Goal: Use online tool/utility: Utilize a website feature to perform a specific function

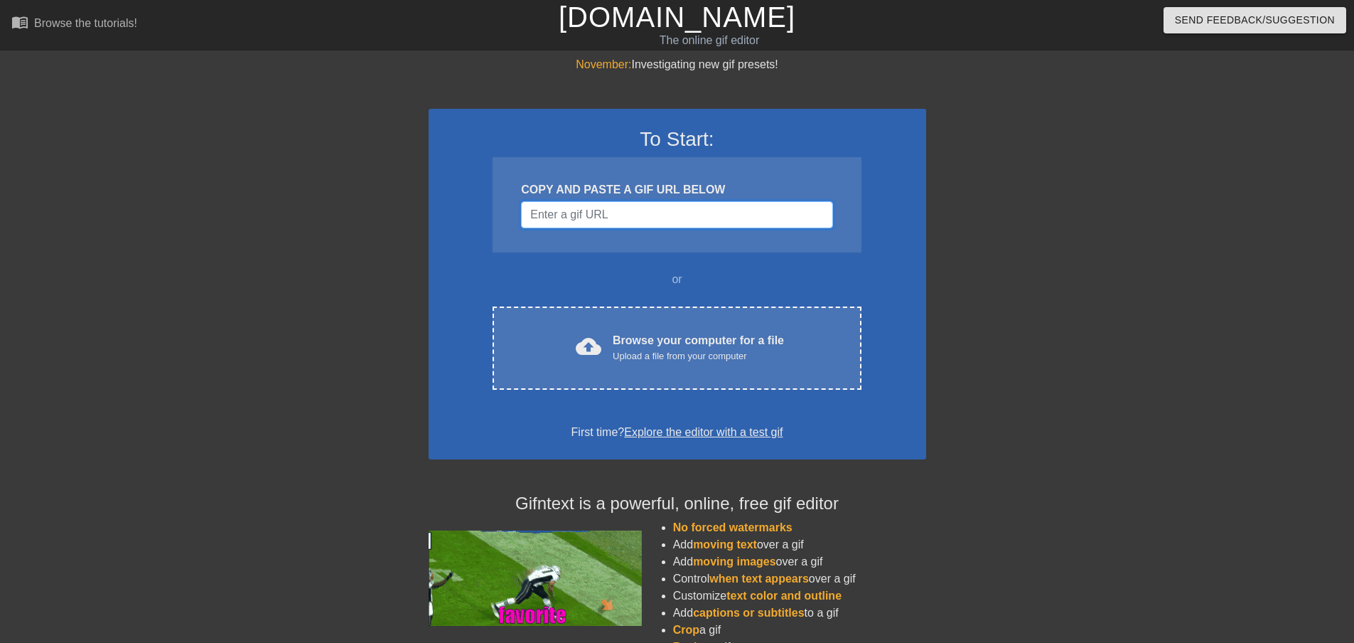
click at [633, 208] on input "Username" at bounding box center [676, 214] width 311 height 27
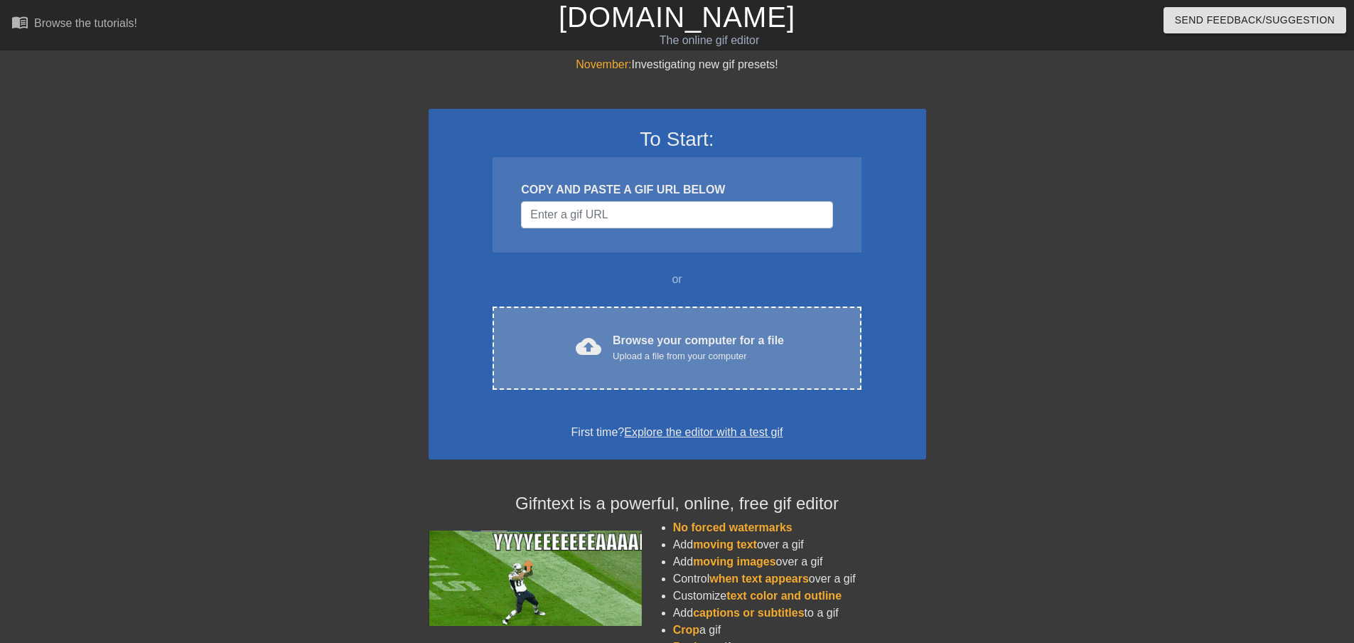
click at [668, 365] on div "cloud_upload Browse your computer for a file Upload a file from your computer C…" at bounding box center [677, 347] width 368 height 83
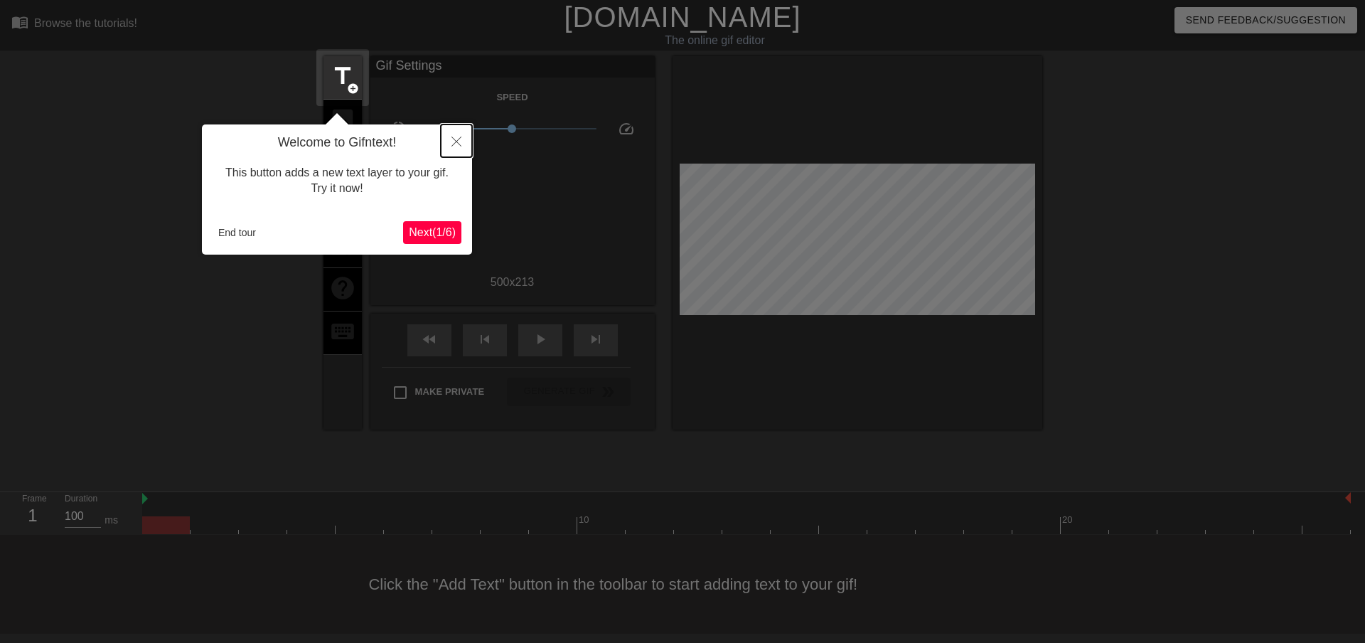
click at [456, 139] on icon "Close" at bounding box center [456, 141] width 10 height 10
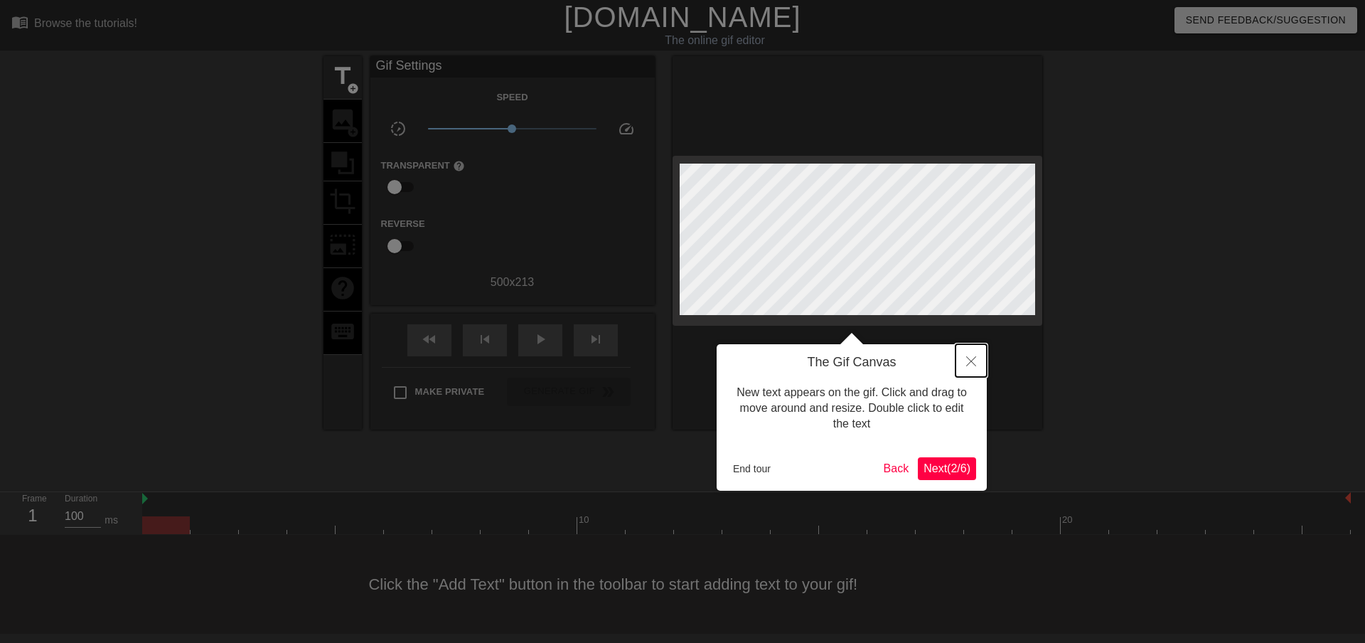
click at [977, 360] on button "Close" at bounding box center [970, 360] width 31 height 33
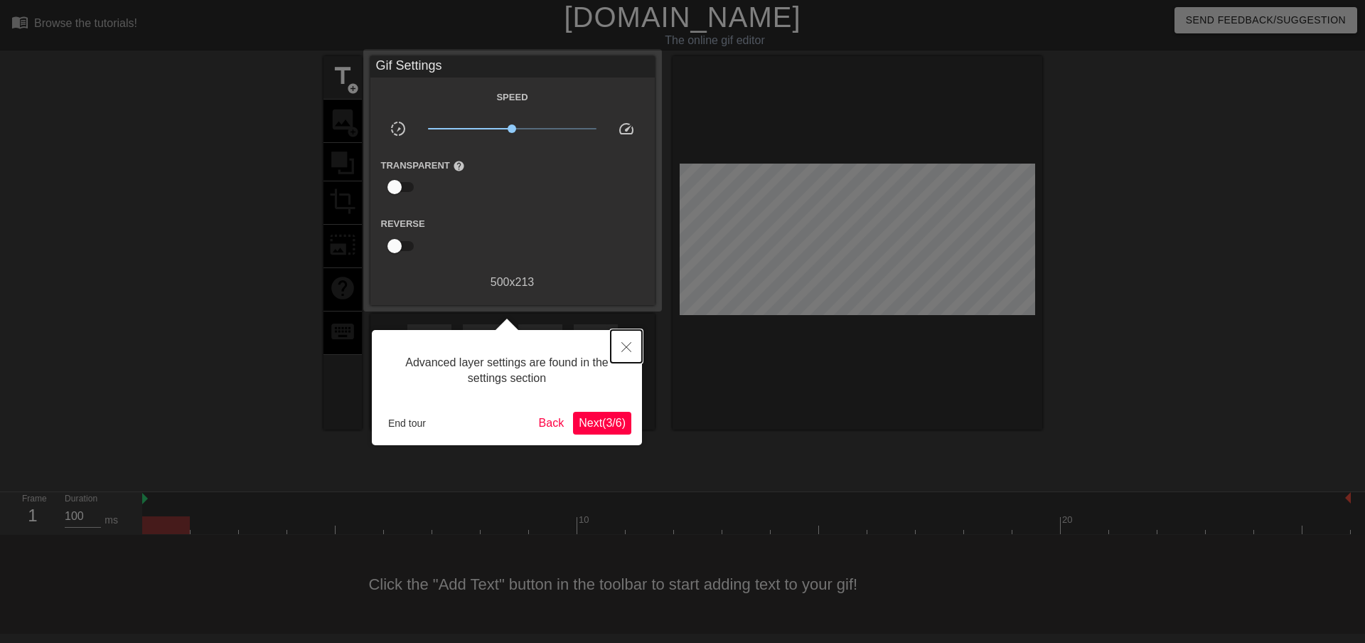
click at [629, 352] on icon "Close" at bounding box center [626, 347] width 10 height 10
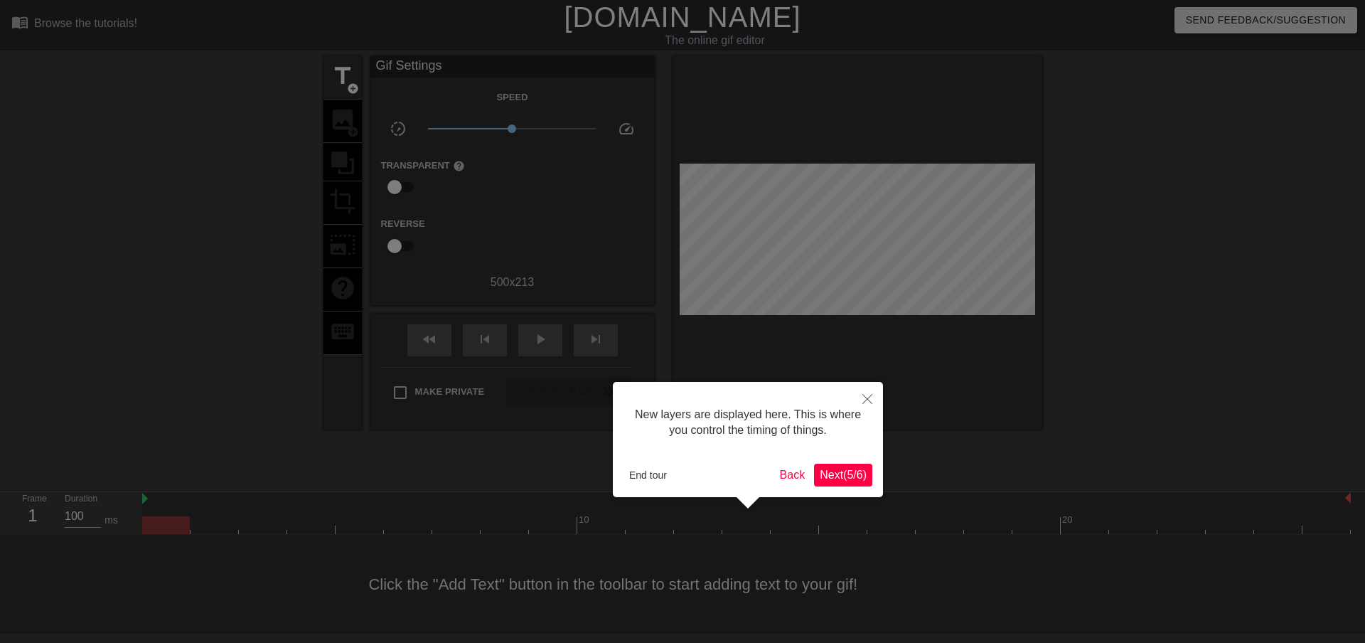
scroll to position [12, 0]
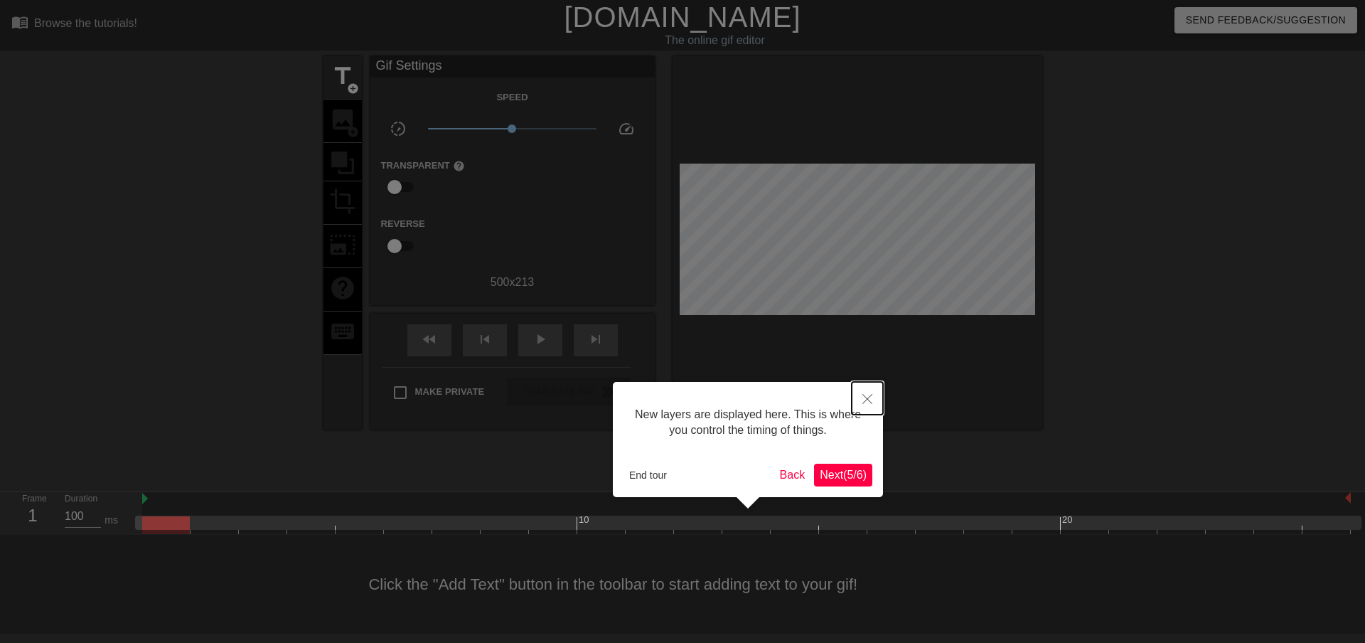
click at [862, 397] on icon "Close" at bounding box center [867, 399] width 10 height 10
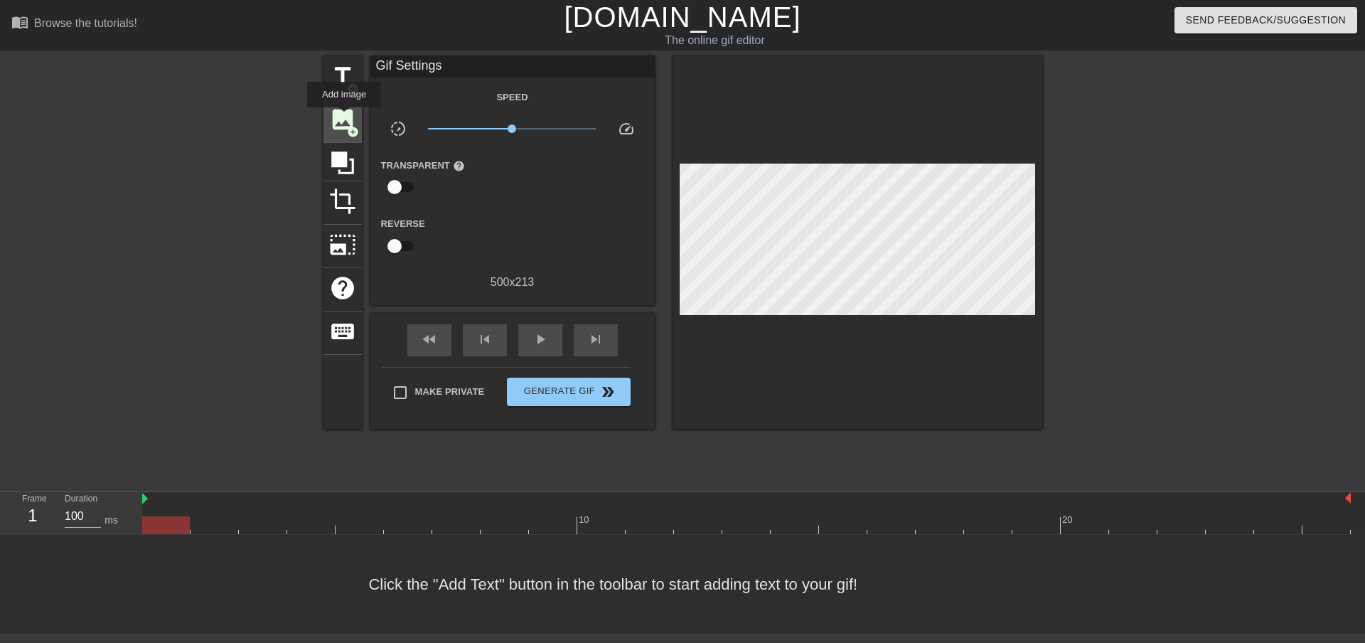
click at [344, 117] on span "image" at bounding box center [342, 119] width 27 height 27
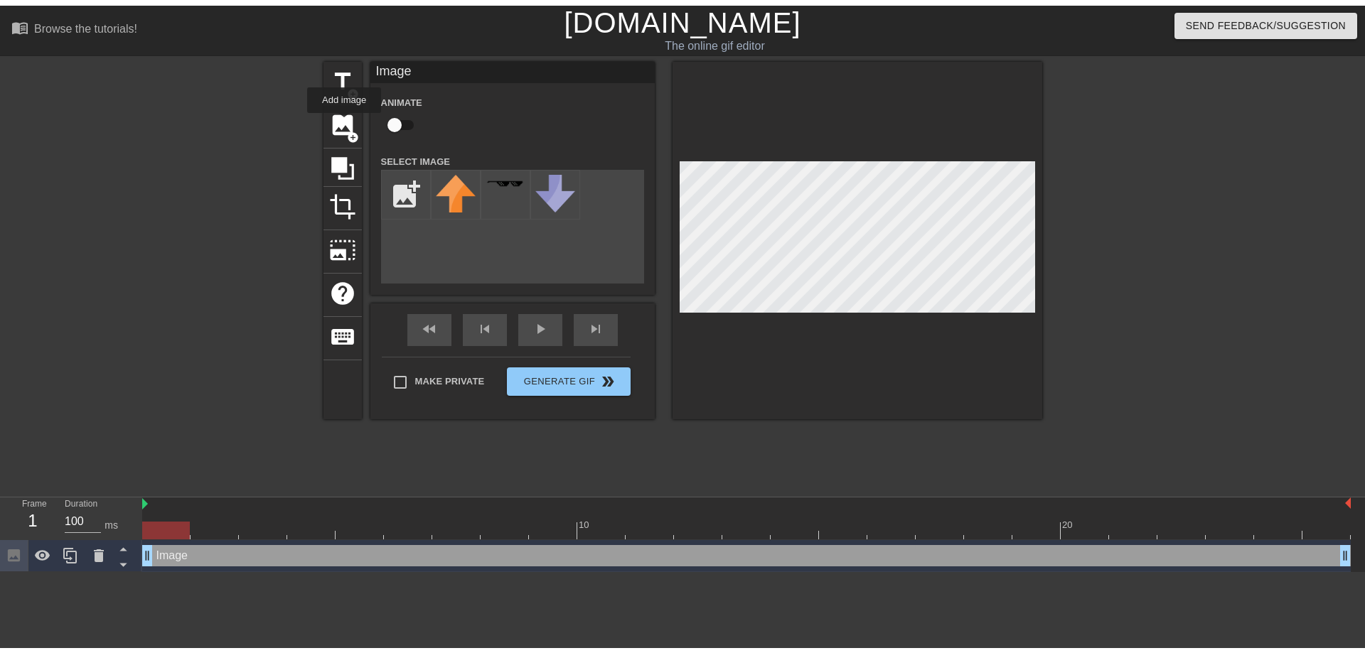
scroll to position [0, 0]
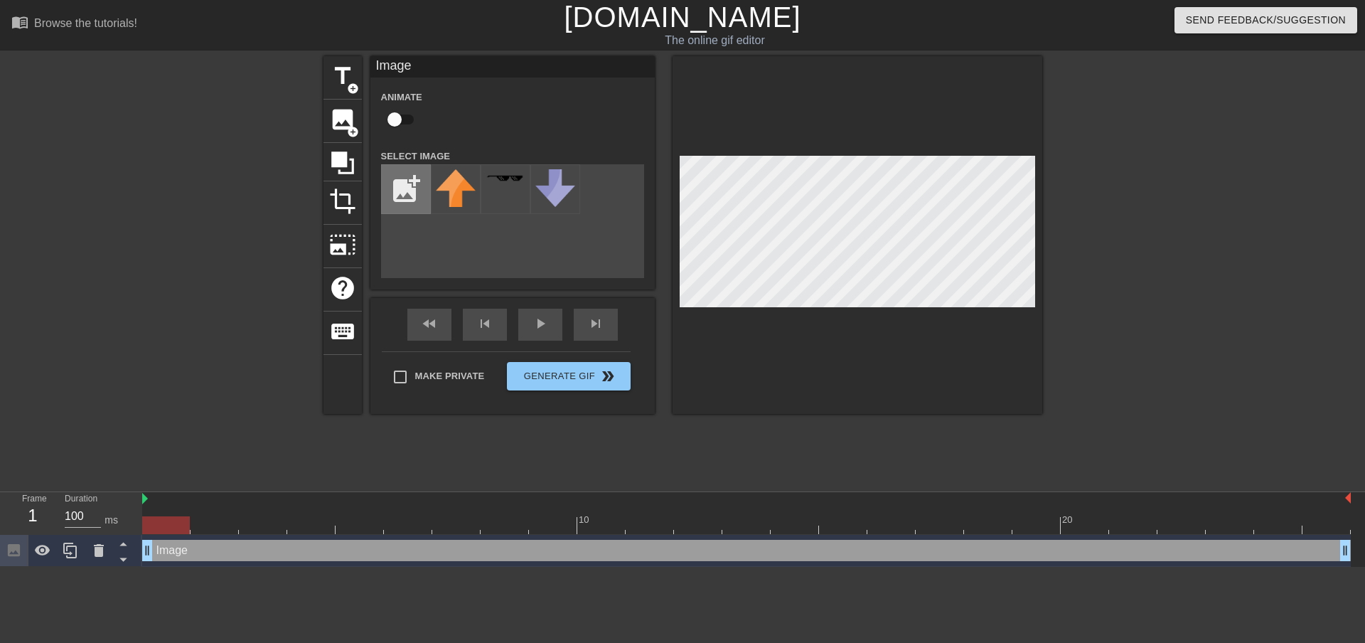
click at [409, 195] on input "file" at bounding box center [406, 189] width 48 height 48
type input "C:\fakepath\sha-of-fear.webp"
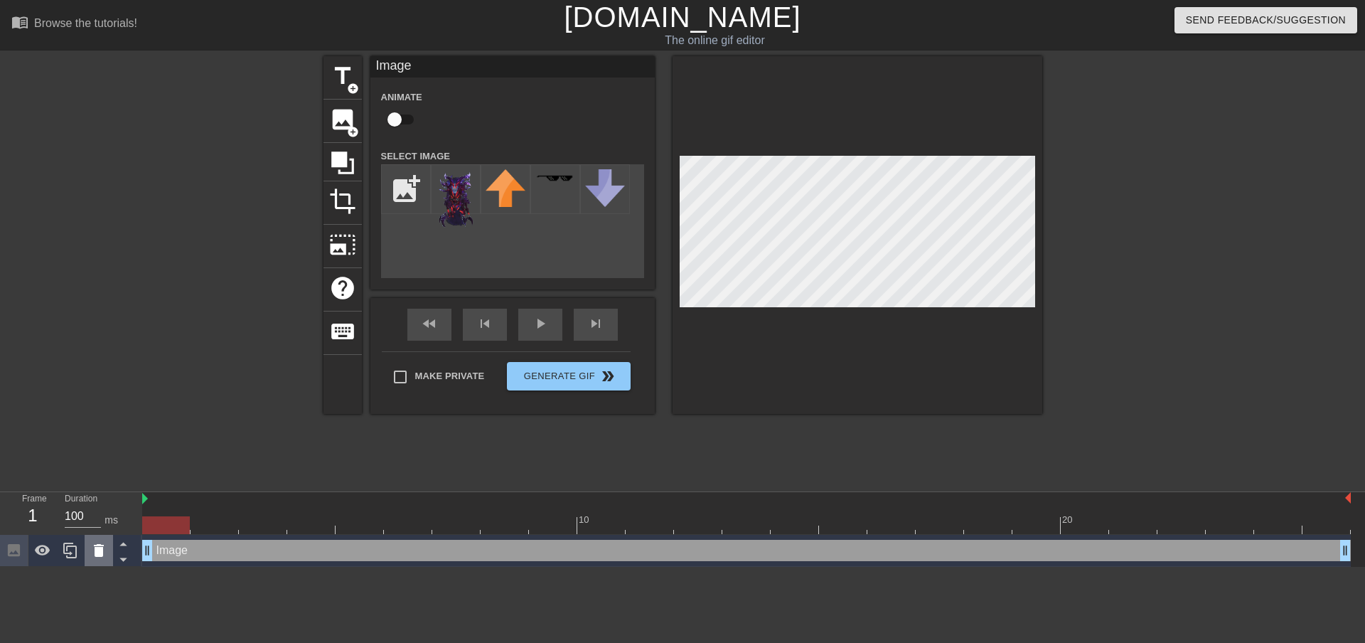
click at [101, 553] on icon at bounding box center [99, 550] width 10 height 13
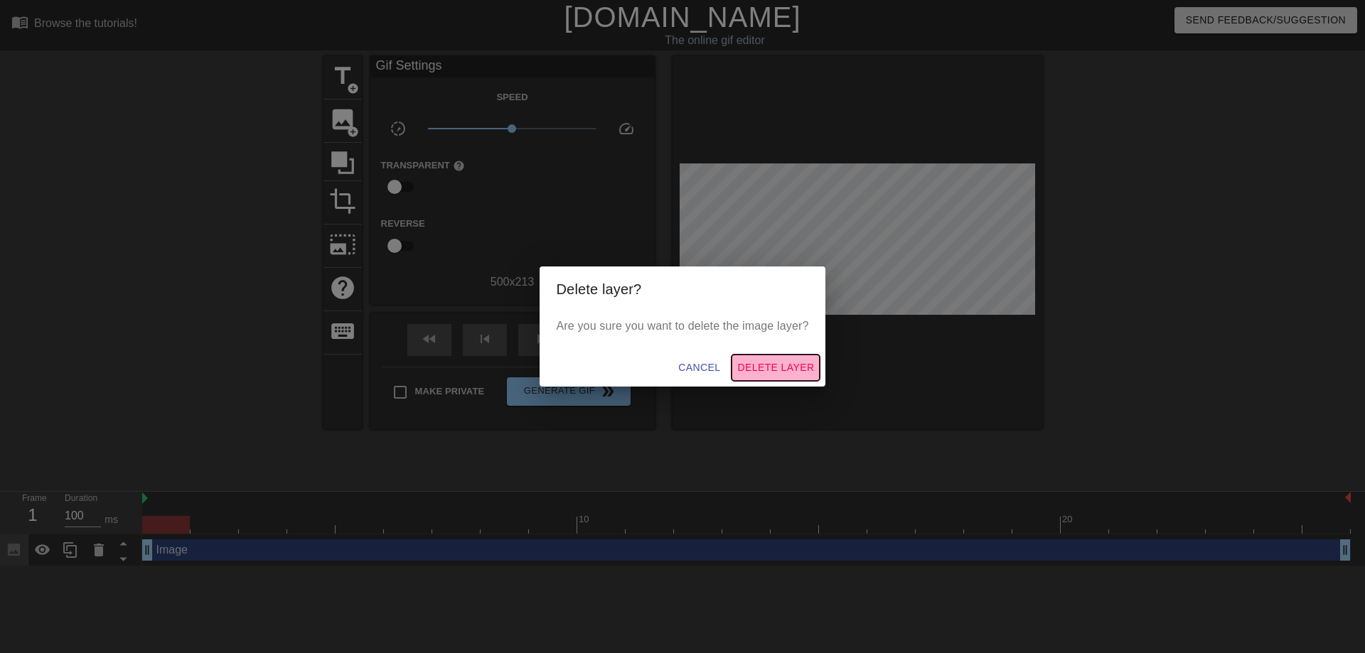
click at [772, 362] on span "Delete Layer" at bounding box center [775, 368] width 77 height 18
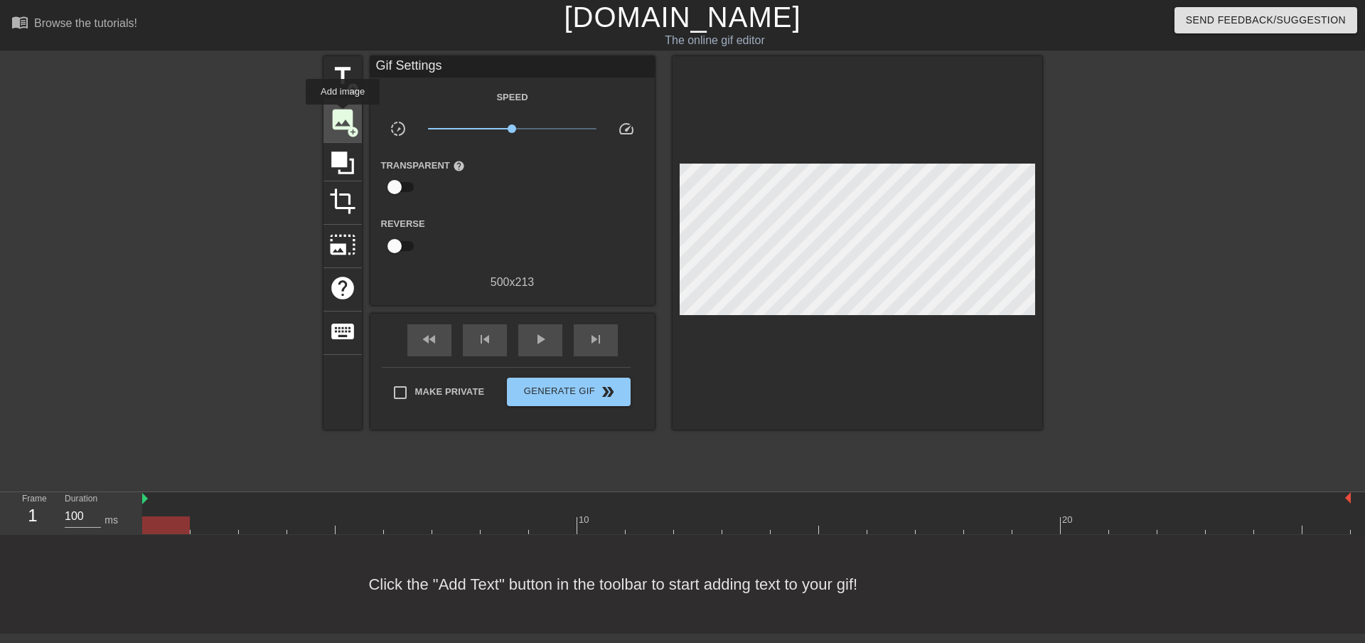
click at [343, 114] on span "image" at bounding box center [342, 119] width 27 height 27
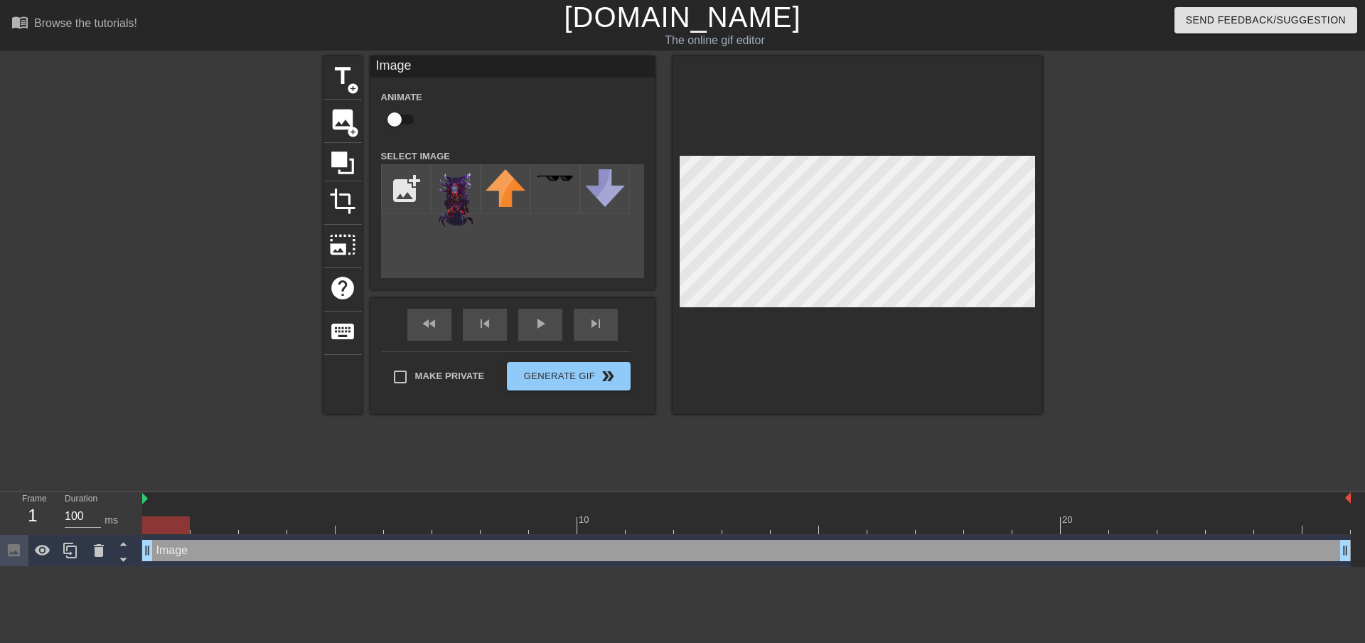
click at [407, 119] on input "checkbox" at bounding box center [394, 119] width 81 height 27
checkbox input "true"
click at [487, 539] on div "menu_book Browse the tutorials! [DOMAIN_NAME] The online gif editor Send Feedba…" at bounding box center [682, 283] width 1365 height 566
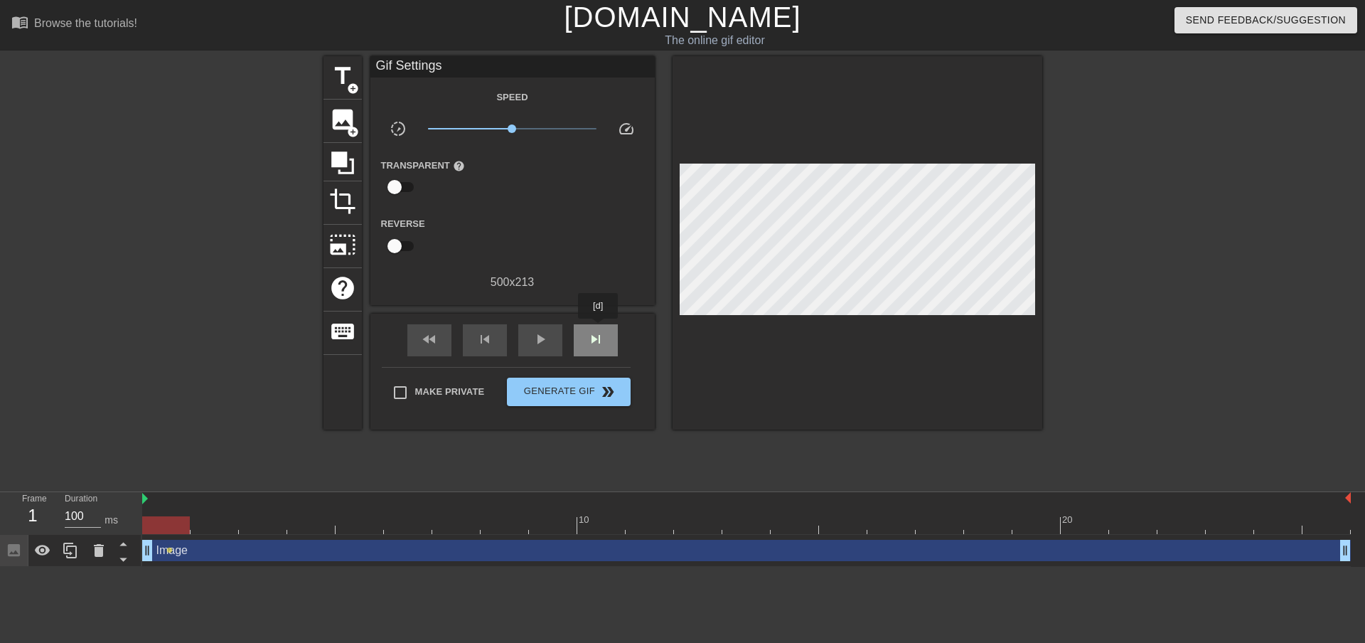
click at [598, 328] on div "skip_next" at bounding box center [596, 340] width 44 height 32
click at [343, 122] on span "image" at bounding box center [342, 119] width 27 height 27
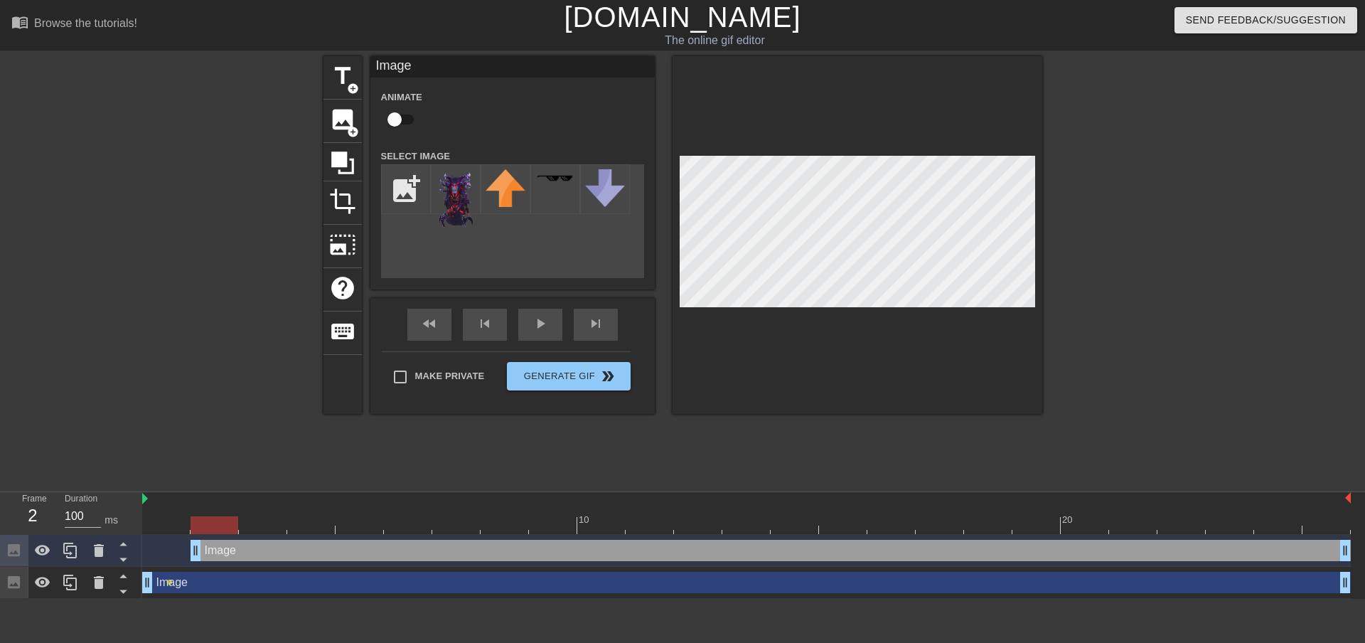
click at [402, 119] on input "checkbox" at bounding box center [394, 119] width 81 height 27
checkbox input "true"
click at [402, 382] on input "Make Private" at bounding box center [400, 377] width 30 height 30
checkbox input "true"
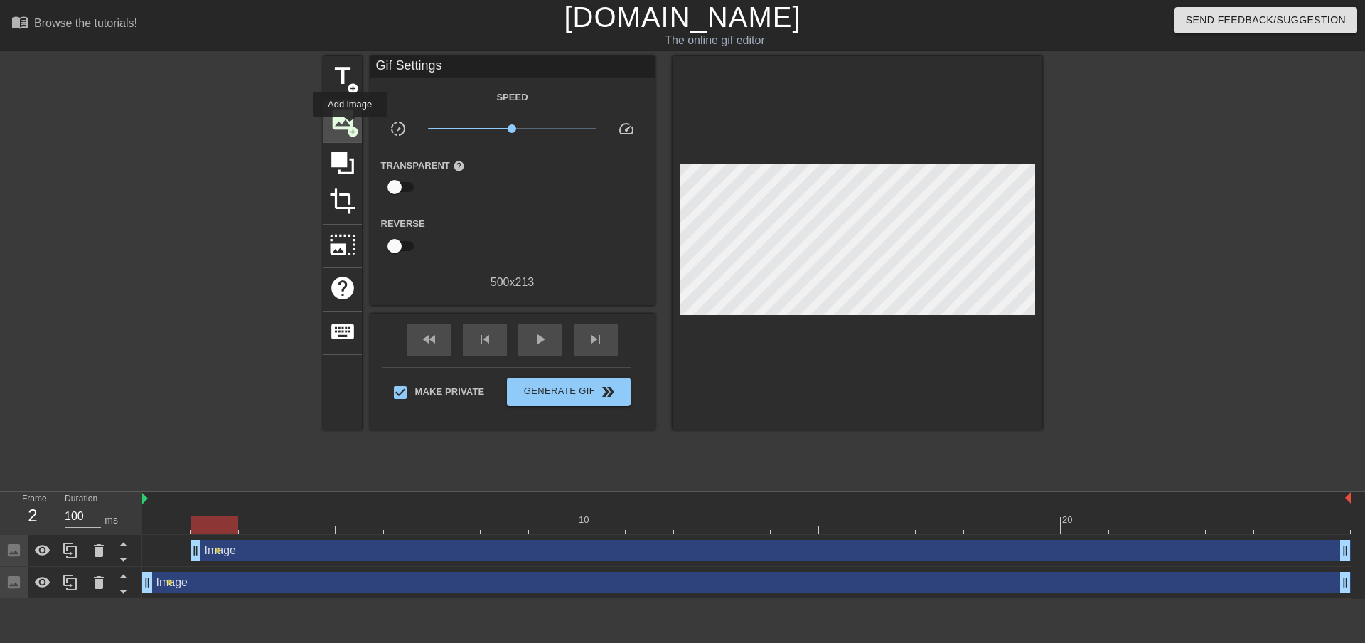
click at [350, 127] on span "add_circle" at bounding box center [353, 132] width 12 height 12
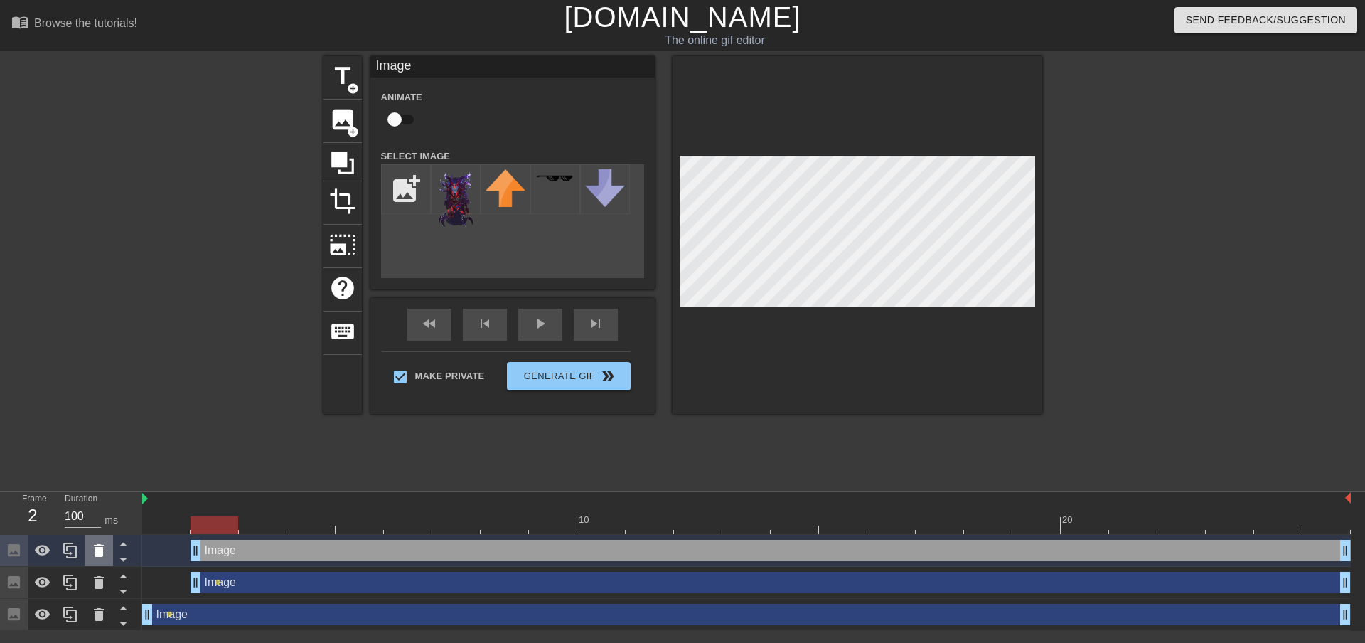
click at [107, 557] on div at bounding box center [99, 549] width 28 height 31
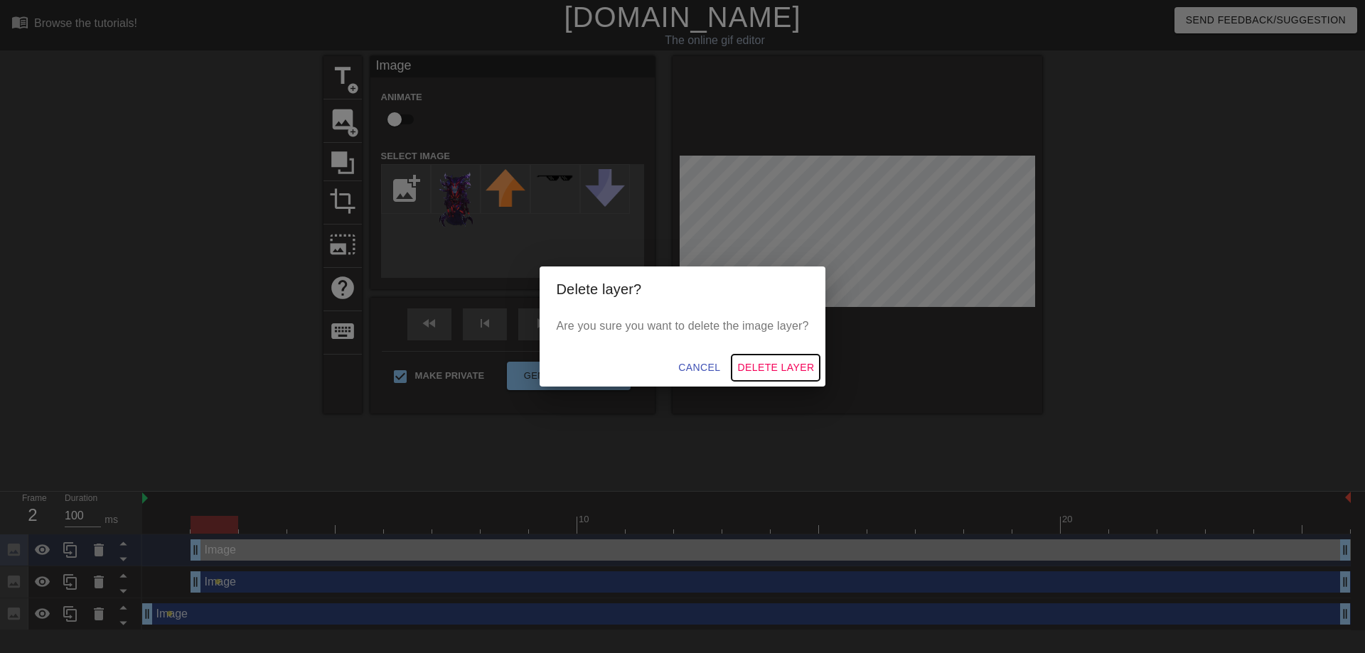
click at [759, 369] on span "Delete Layer" at bounding box center [775, 368] width 77 height 18
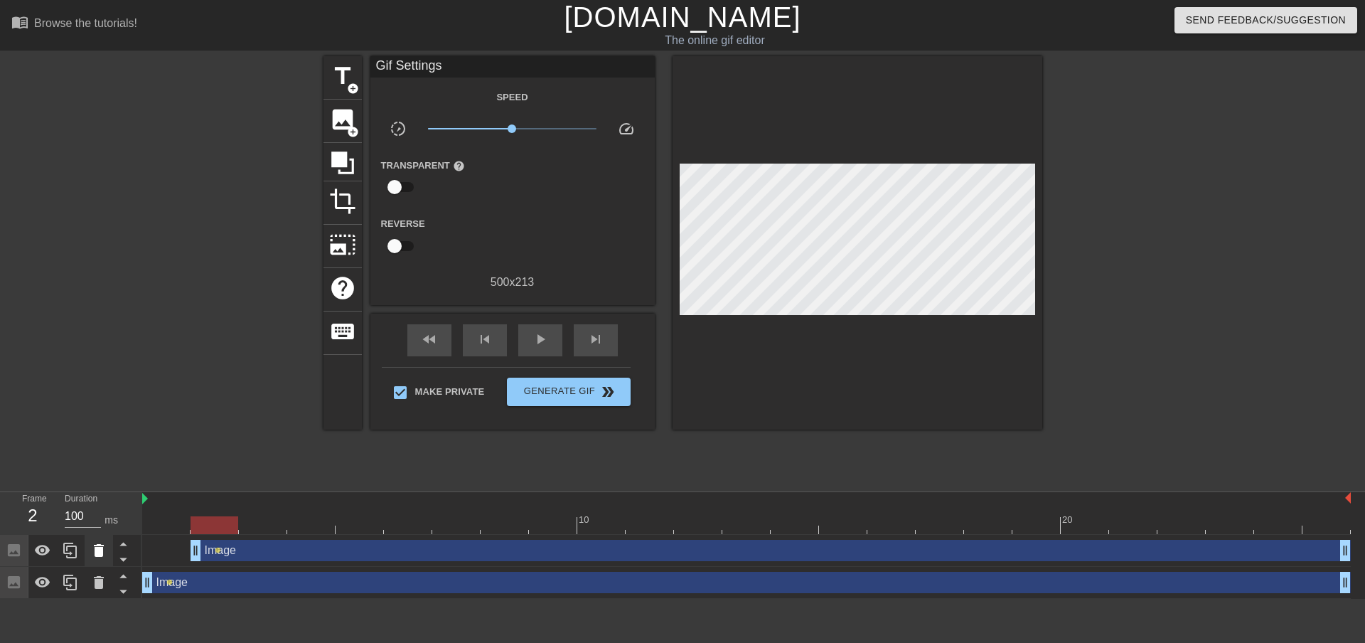
click at [91, 557] on icon at bounding box center [98, 550] width 17 height 17
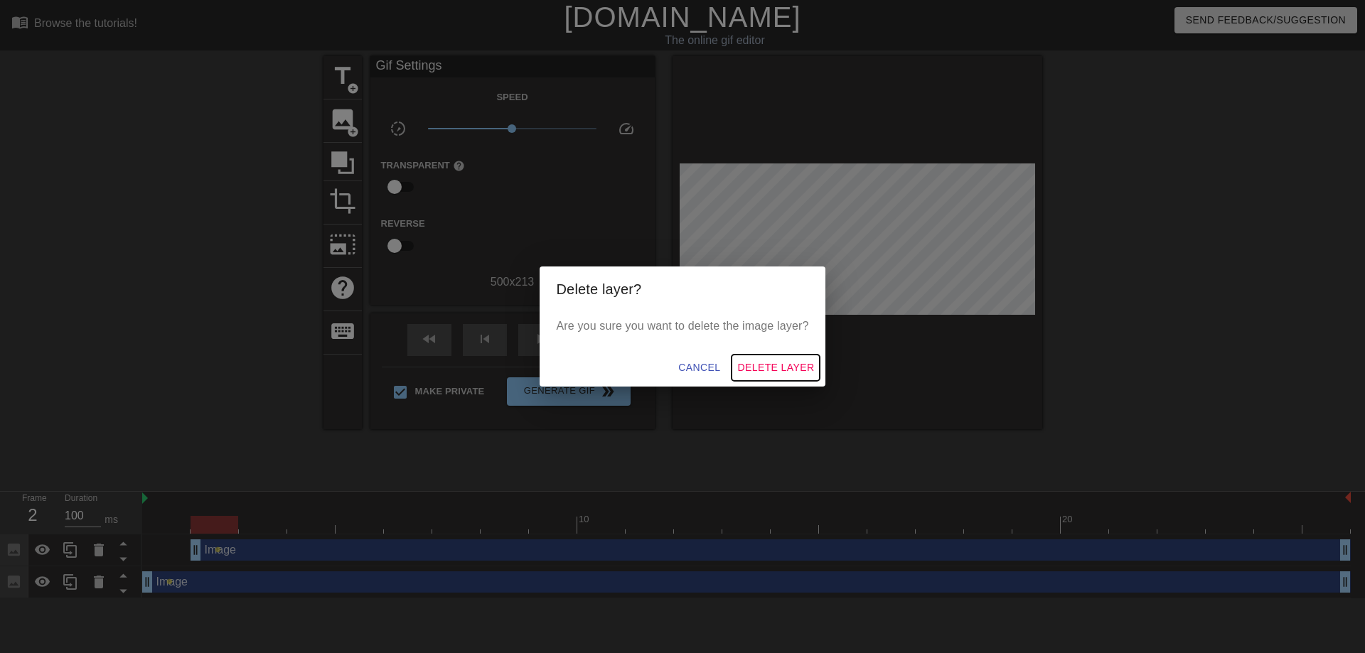
click at [768, 365] on span "Delete Layer" at bounding box center [775, 368] width 77 height 18
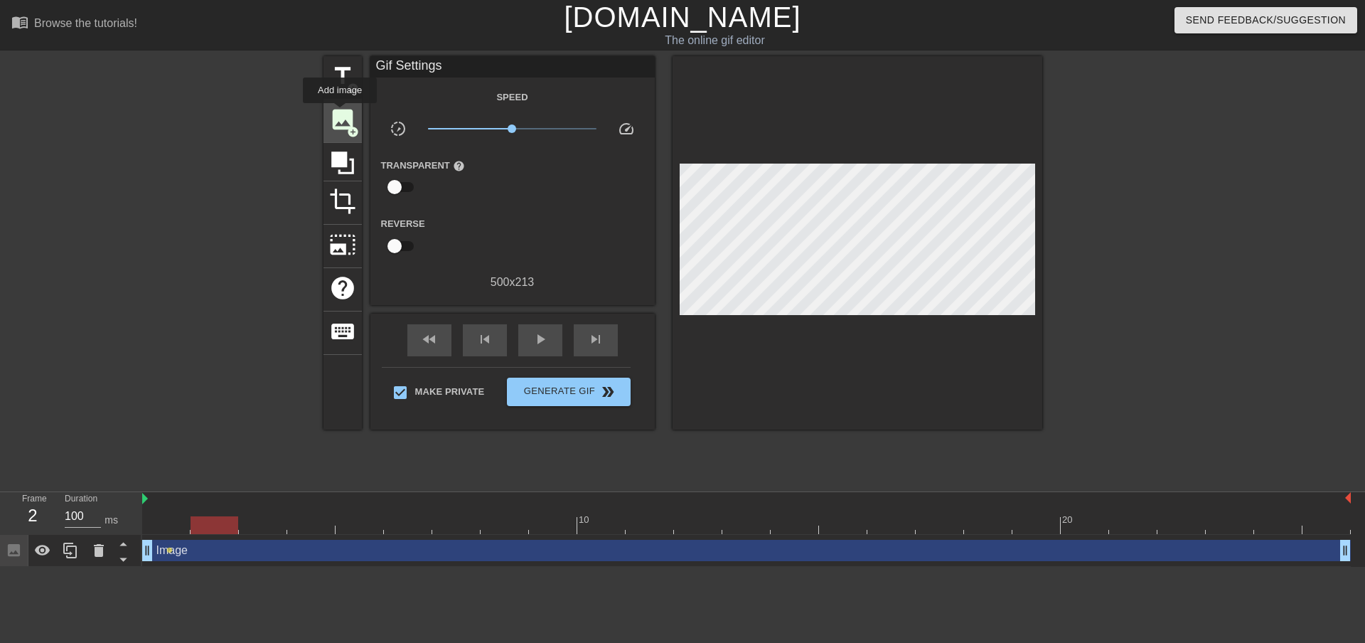
click at [340, 113] on span "image" at bounding box center [342, 119] width 27 height 27
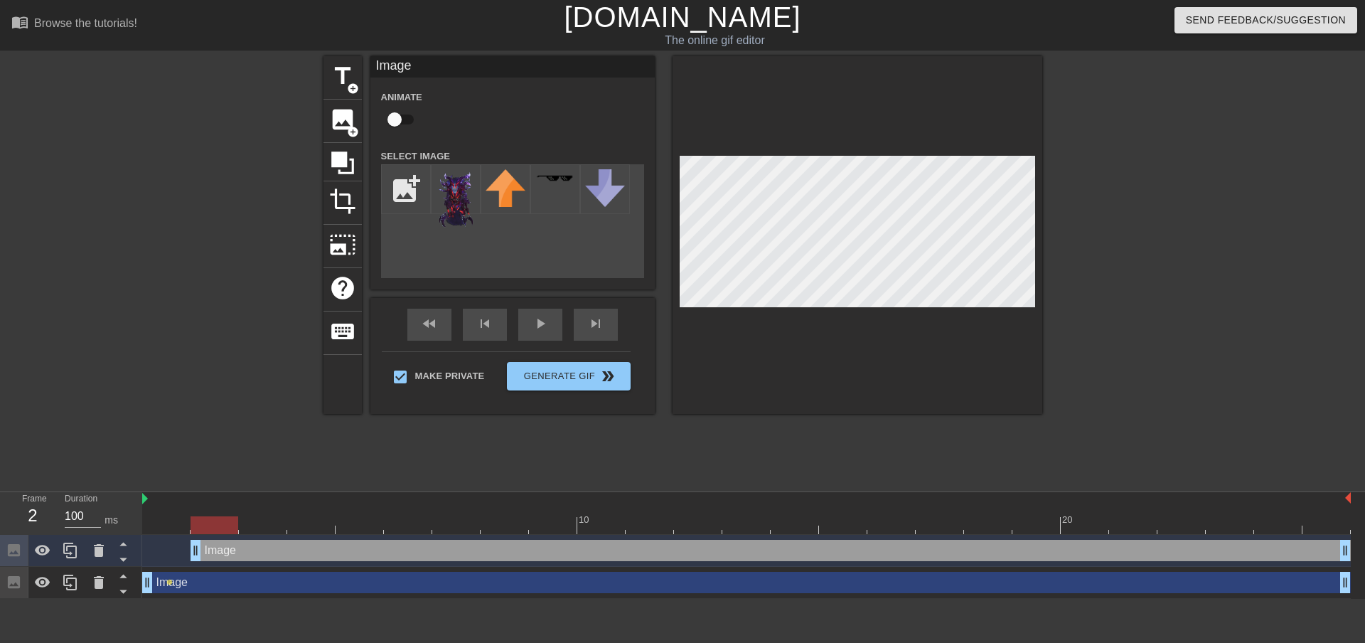
click at [748, 488] on div "menu_book Browse the tutorials! [DOMAIN_NAME] The online gif editor Send Feedba…" at bounding box center [682, 299] width 1365 height 598
click at [600, 323] on div "skip_next" at bounding box center [596, 324] width 44 height 32
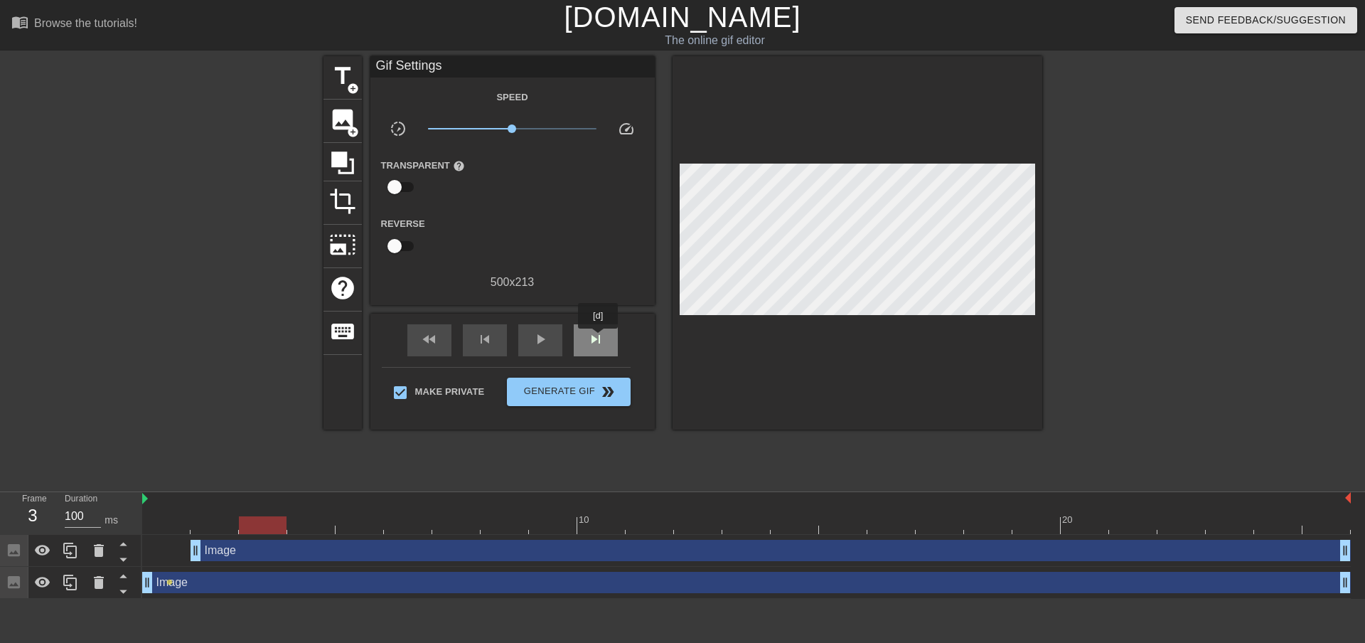
click at [598, 338] on span "skip_next" at bounding box center [595, 338] width 17 height 17
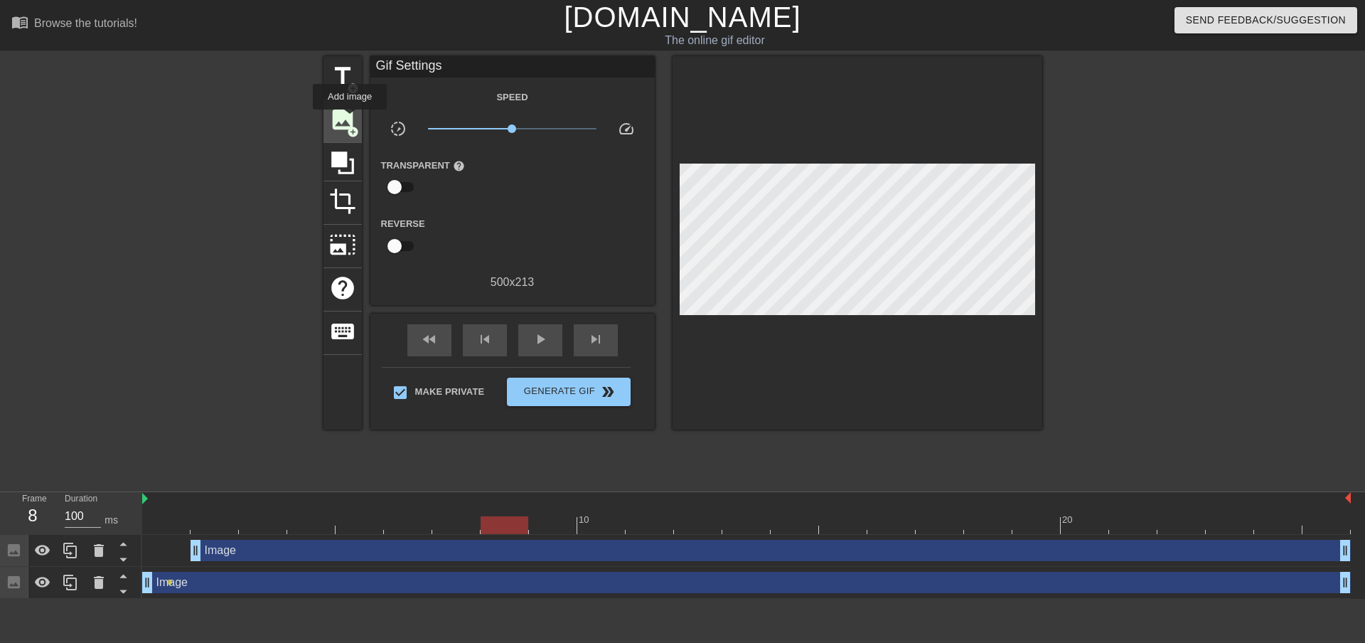
click at [350, 119] on span "image" at bounding box center [342, 119] width 27 height 27
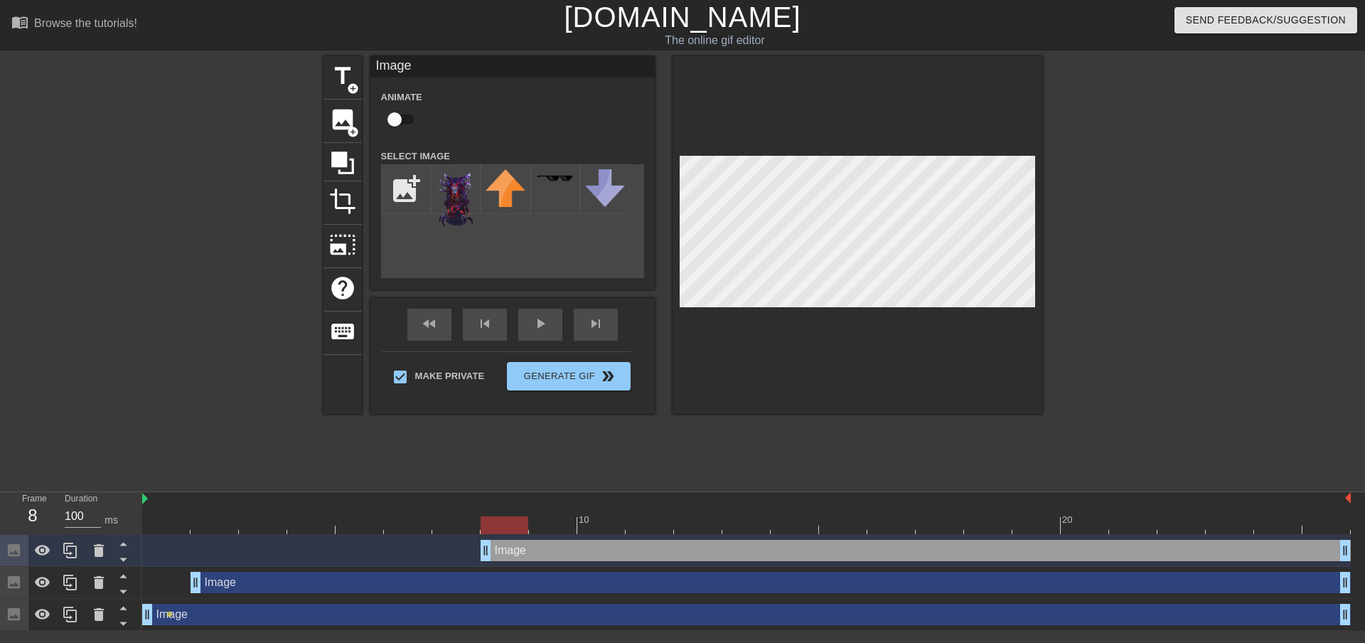
drag, startPoint x: 453, startPoint y: 184, endPoint x: 677, endPoint y: 134, distance: 228.8
click at [677, 134] on div at bounding box center [857, 235] width 370 height 358
click at [904, 228] on div "title add_circle image add_circle crop photo_size_select_large help keyboard Im…" at bounding box center [682, 235] width 719 height 358
click at [557, 179] on img at bounding box center [555, 178] width 40 height 8
click at [466, 191] on img at bounding box center [456, 199] width 40 height 60
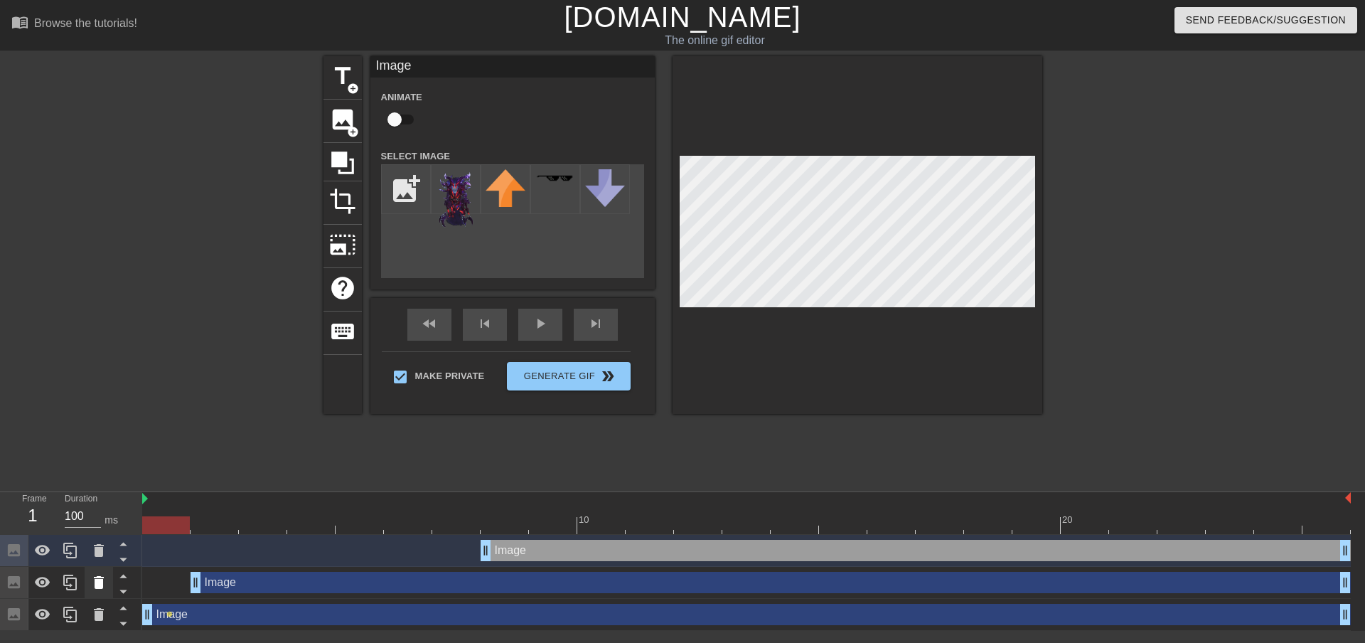
click at [104, 579] on icon at bounding box center [98, 582] width 17 height 17
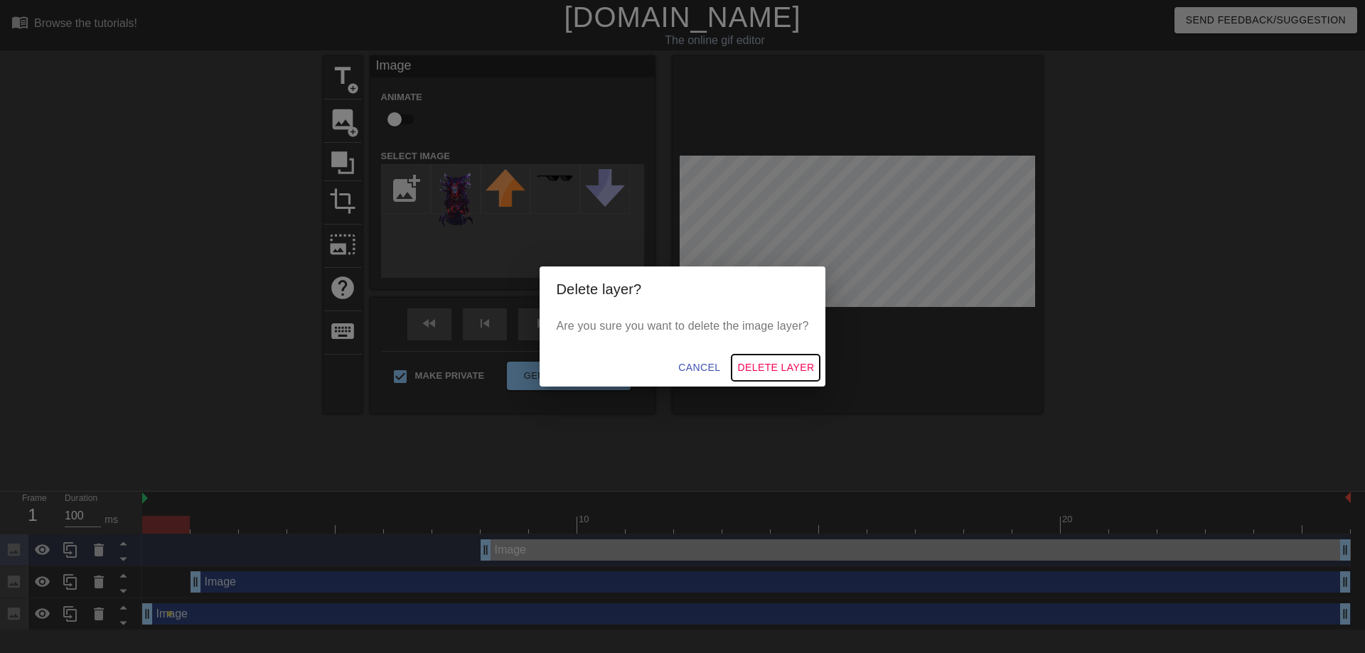
click at [763, 365] on span "Delete Layer" at bounding box center [775, 368] width 77 height 18
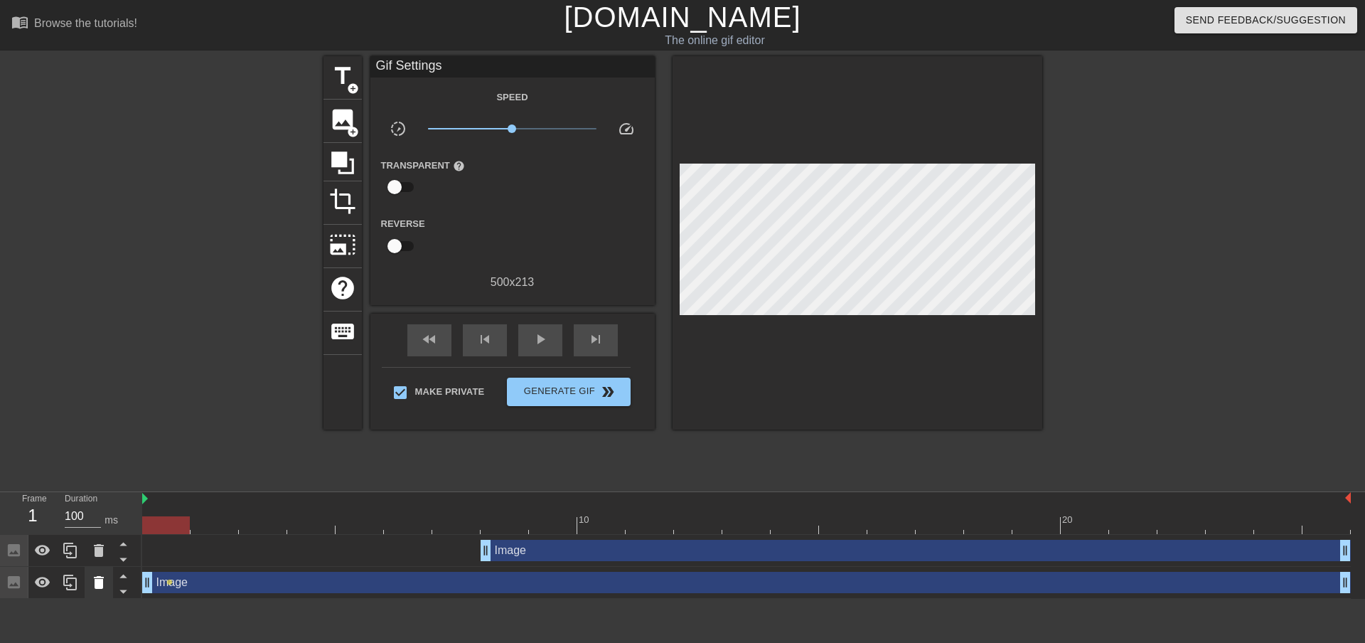
click at [98, 587] on icon at bounding box center [99, 582] width 10 height 13
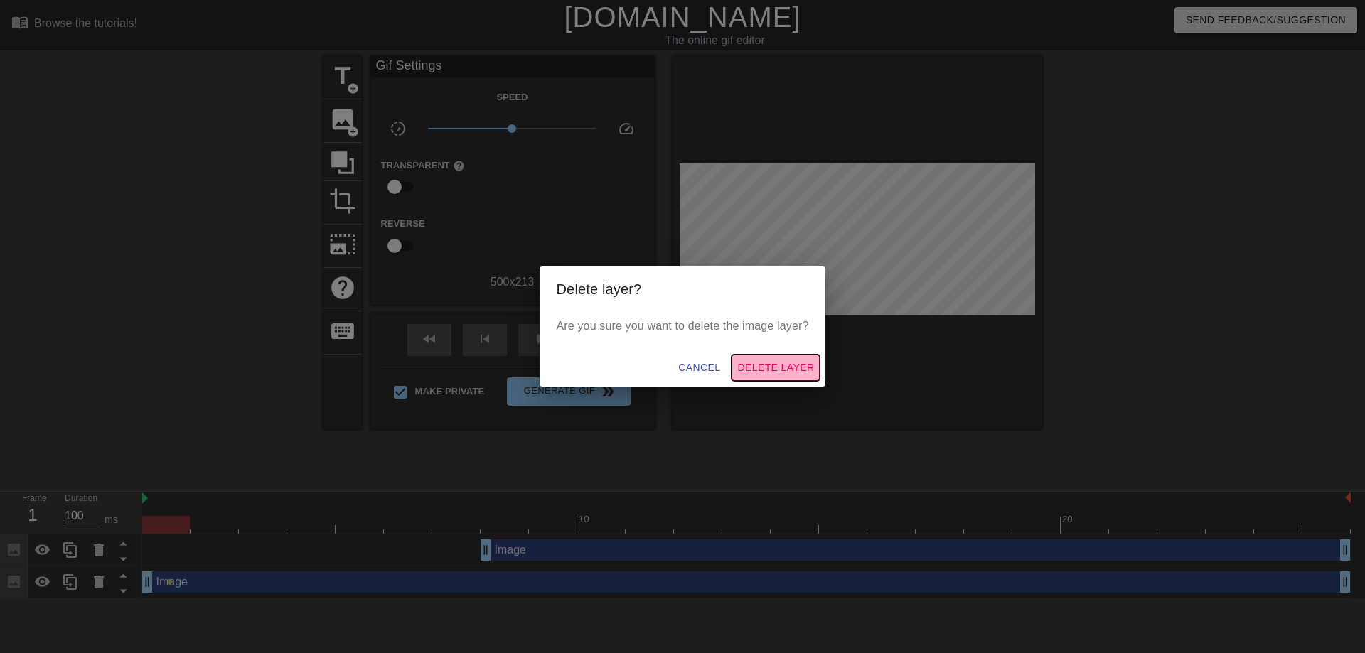
click at [767, 361] on span "Delete Layer" at bounding box center [775, 368] width 77 height 18
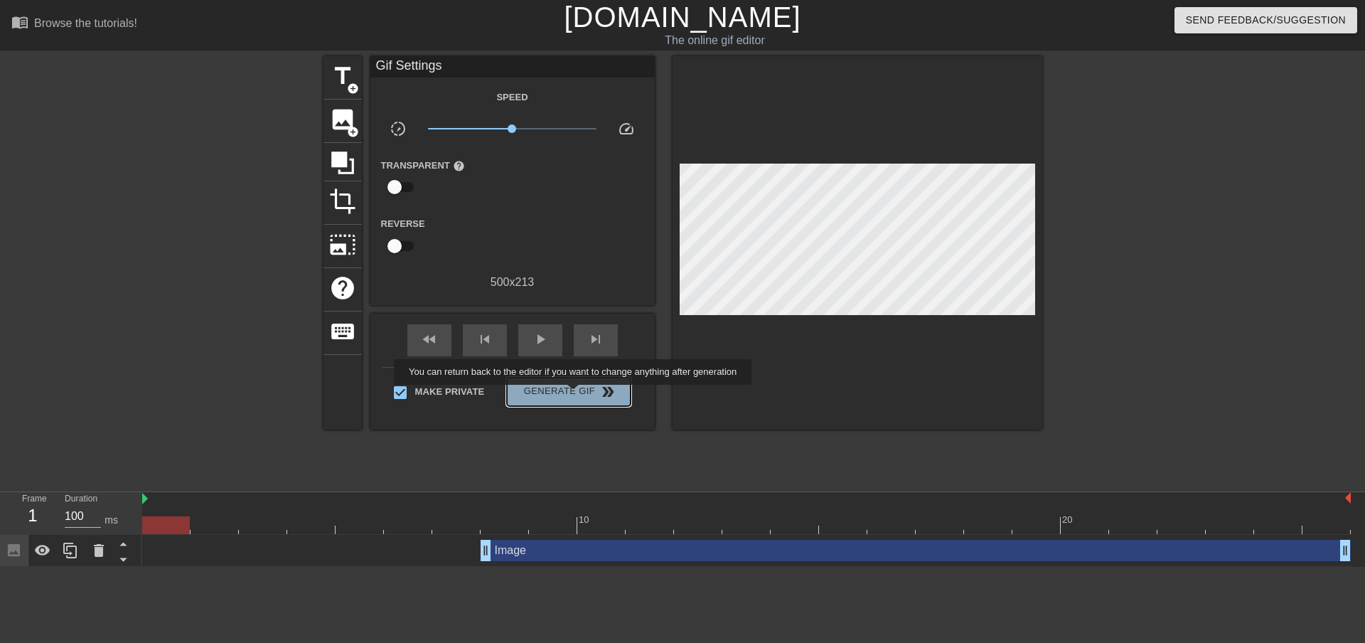
click at [574, 394] on span "Generate Gif double_arrow" at bounding box center [568, 391] width 112 height 17
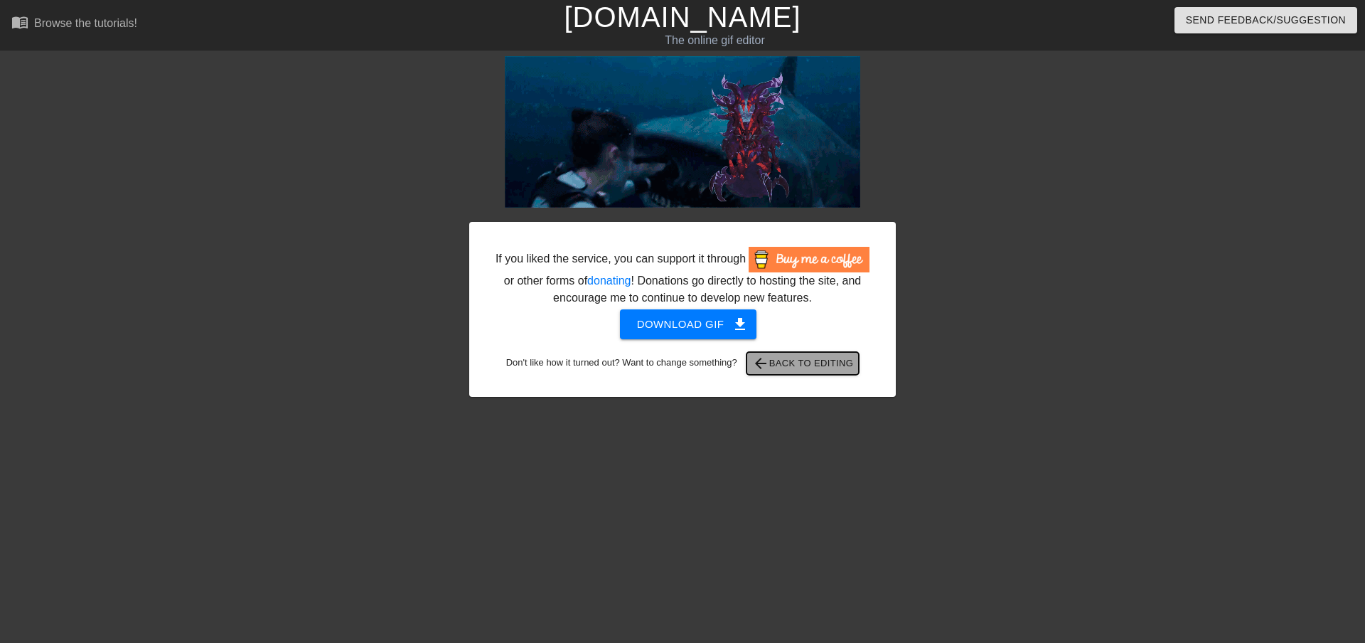
click at [797, 362] on span "arrow_back Back to Editing" at bounding box center [803, 363] width 102 height 17
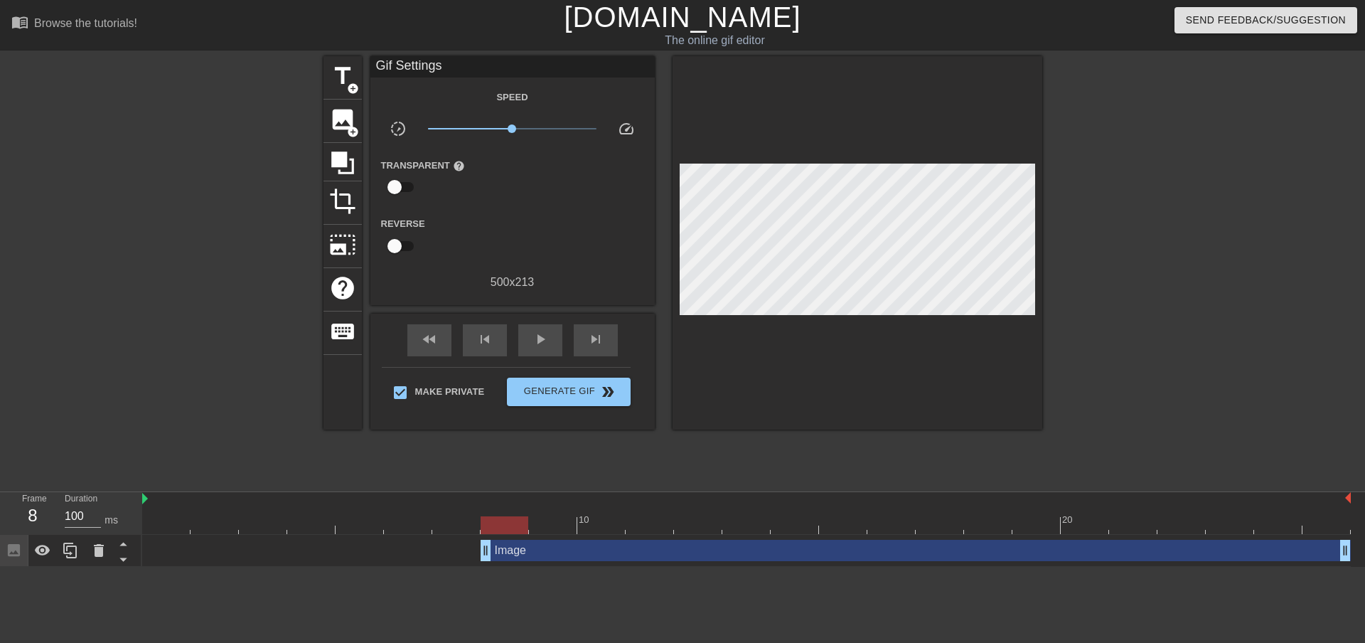
drag, startPoint x: 1328, startPoint y: 527, endPoint x: 504, endPoint y: 527, distance: 824.5
click at [504, 527] on div at bounding box center [504, 525] width 48 height 18
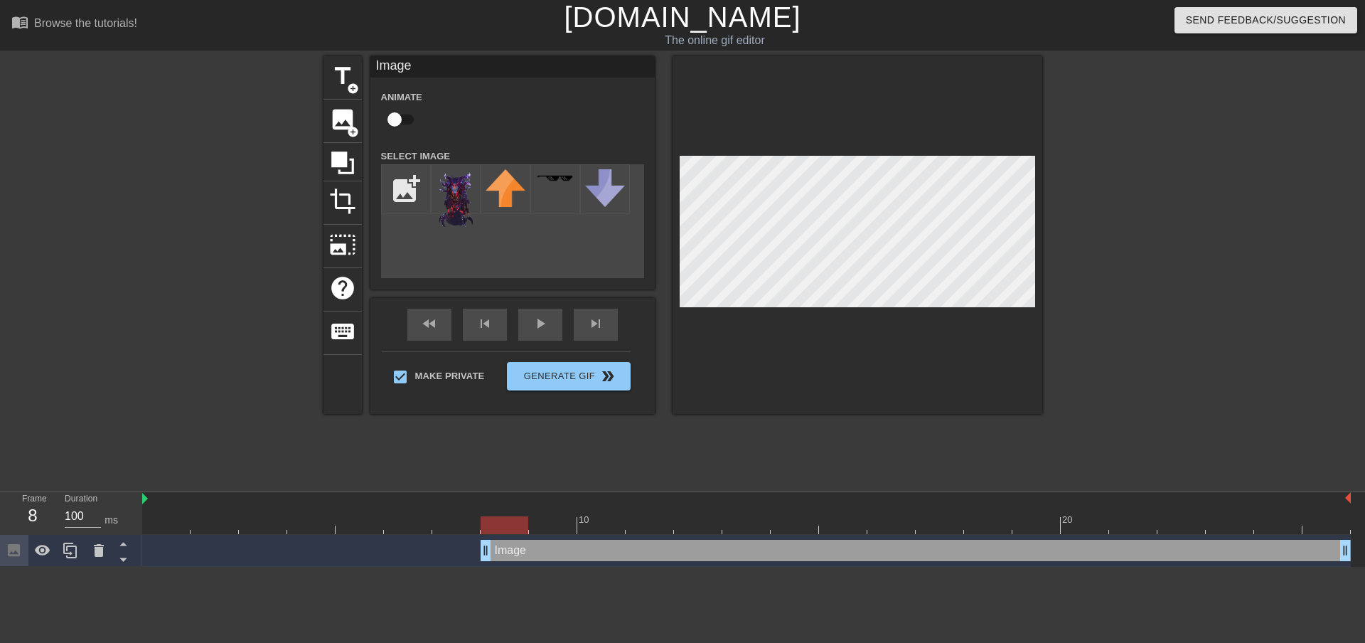
click at [839, 310] on div at bounding box center [857, 235] width 370 height 358
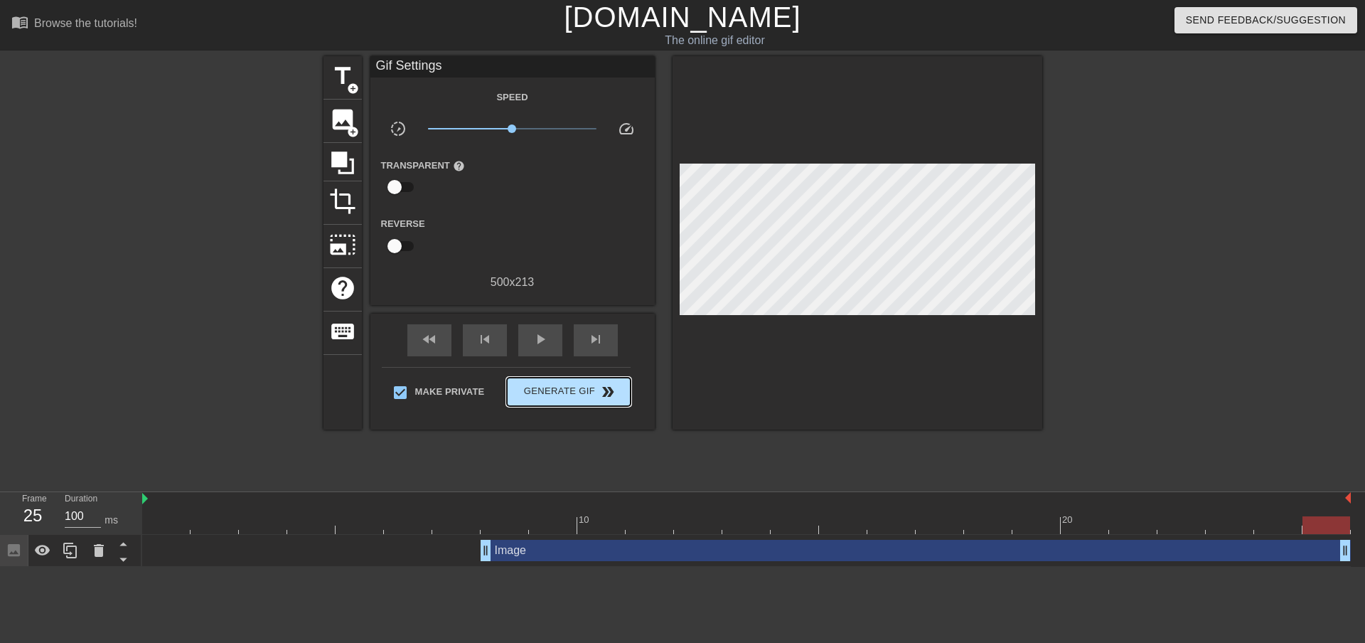
click at [572, 372] on div "Make Private Generate Gif double_arrow" at bounding box center [506, 395] width 249 height 56
click at [556, 395] on span "Generate Gif double_arrow" at bounding box center [568, 391] width 112 height 17
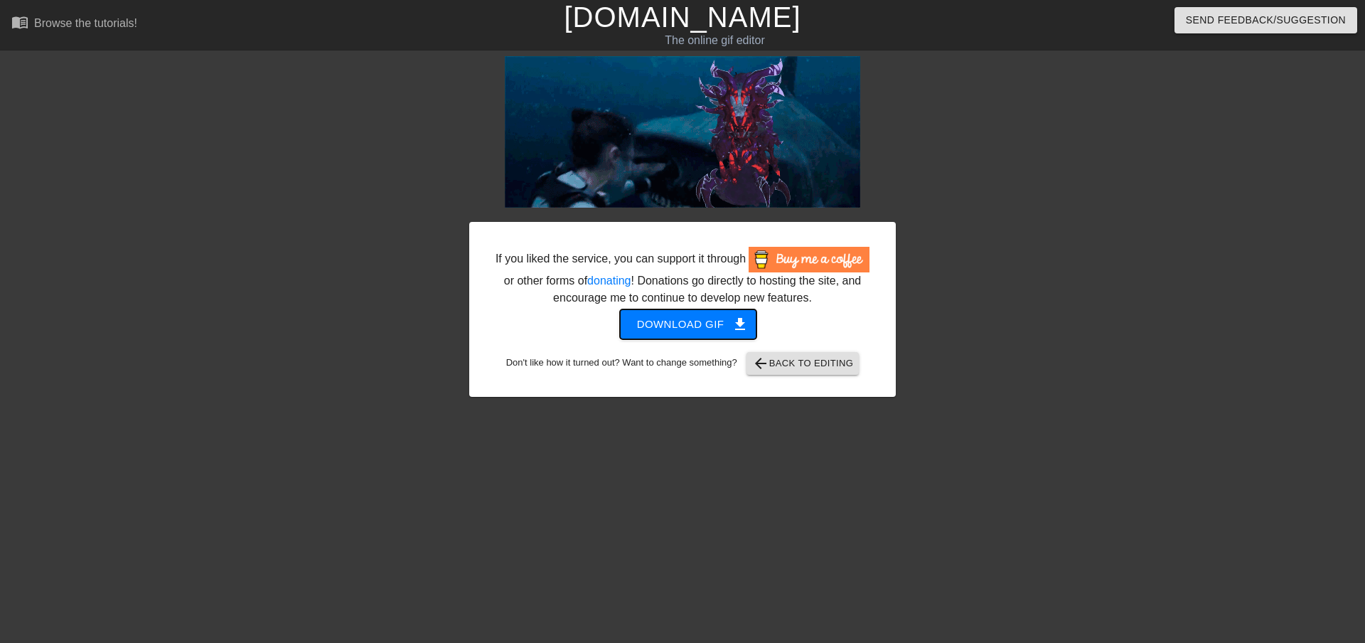
click at [718, 321] on span "Download gif get_app" at bounding box center [688, 324] width 103 height 18
